Goal: Task Accomplishment & Management: Use online tool/utility

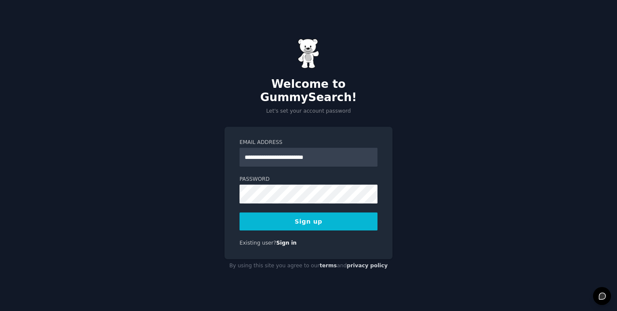
type input "**********"
click at [308, 214] on button "Sign up" at bounding box center [308, 221] width 138 height 18
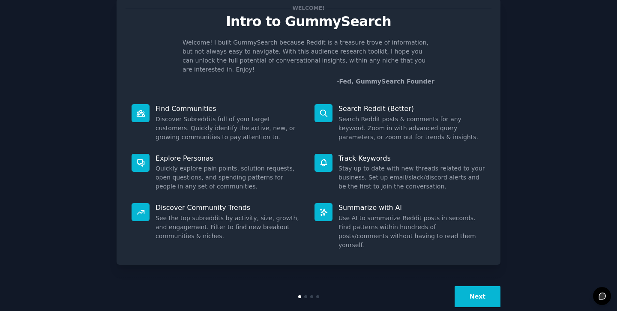
scroll to position [24, 0]
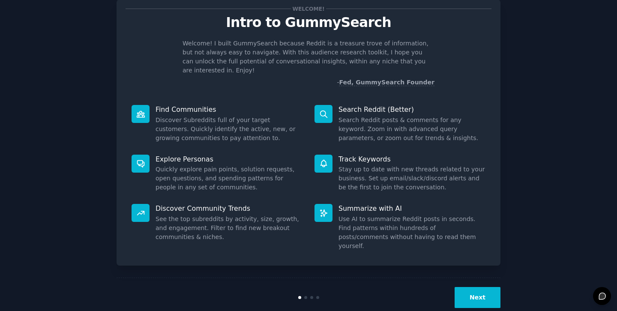
click at [474, 287] on button "Next" at bounding box center [477, 297] width 46 height 21
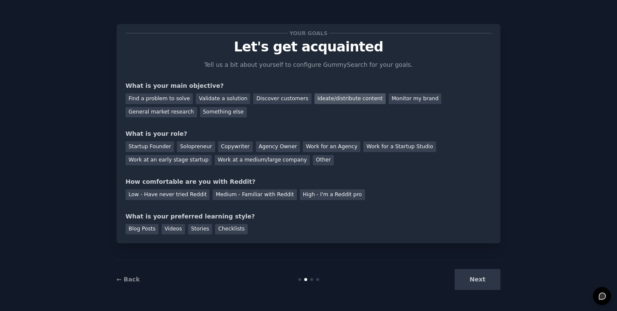
click at [316, 98] on div "Ideate/distribute content" at bounding box center [349, 98] width 71 height 11
click at [212, 98] on div "Validate a solution" at bounding box center [223, 98] width 54 height 11
click at [166, 92] on div "Find a problem to solve Validate a solution Discover customers Ideate/distribut…" at bounding box center [308, 103] width 366 height 27
drag, startPoint x: 167, startPoint y: 100, endPoint x: 216, endPoint y: 100, distance: 49.2
click at [167, 100] on div "Find a problem to solve" at bounding box center [158, 98] width 67 height 11
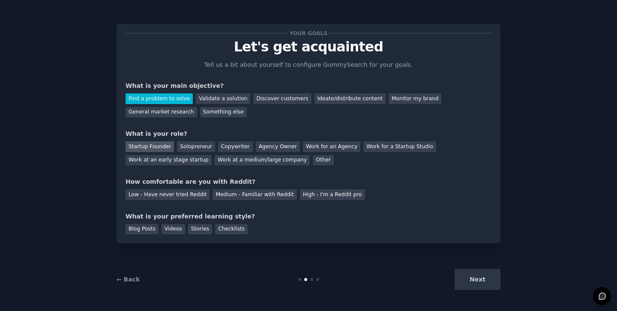
click at [149, 147] on div "Startup Founder" at bounding box center [149, 146] width 48 height 11
drag, startPoint x: 253, startPoint y: 194, endPoint x: 272, endPoint y: 203, distance: 20.5
click at [253, 194] on div "Medium - Familiar with Reddit" at bounding box center [254, 194] width 84 height 11
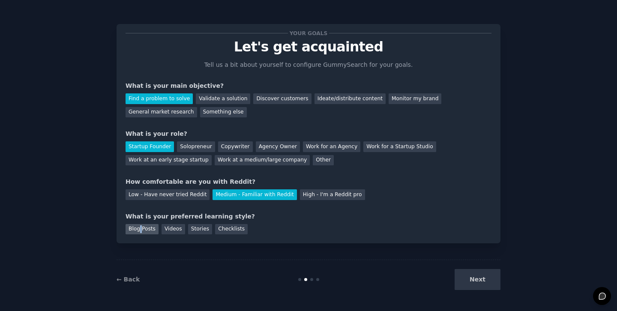
click at [140, 228] on div "Blog Posts" at bounding box center [141, 229] width 33 height 11
click at [474, 286] on button "Next" at bounding box center [477, 279] width 46 height 21
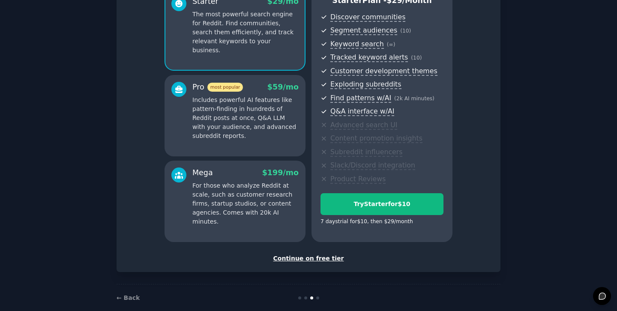
click at [305, 259] on div "Continue on free tier" at bounding box center [308, 258] width 366 height 9
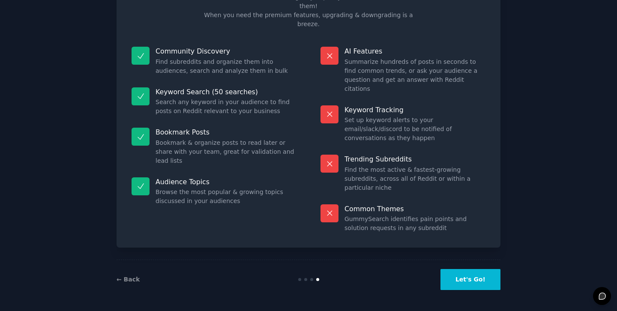
scroll to position [23, 0]
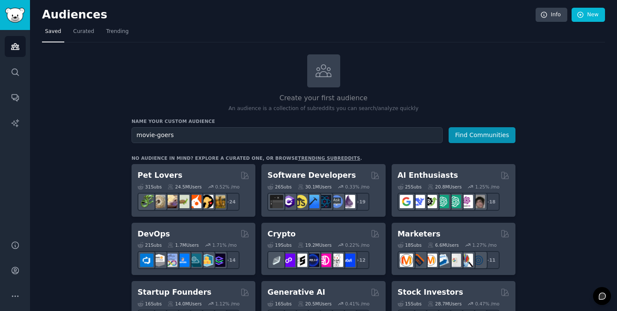
type input "movie-goers"
click at [482, 134] on button "Find Communities" at bounding box center [481, 135] width 67 height 16
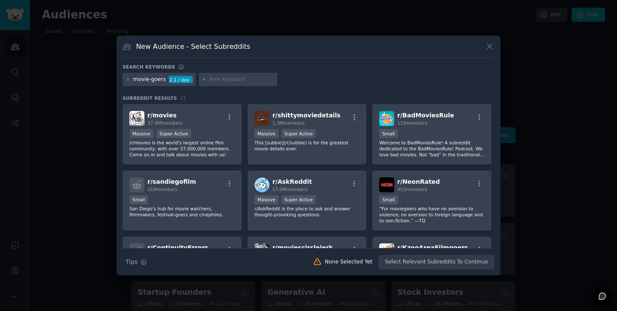
click at [485, 44] on button at bounding box center [489, 47] width 10 height 10
